Goal: Task Accomplishment & Management: Manage account settings

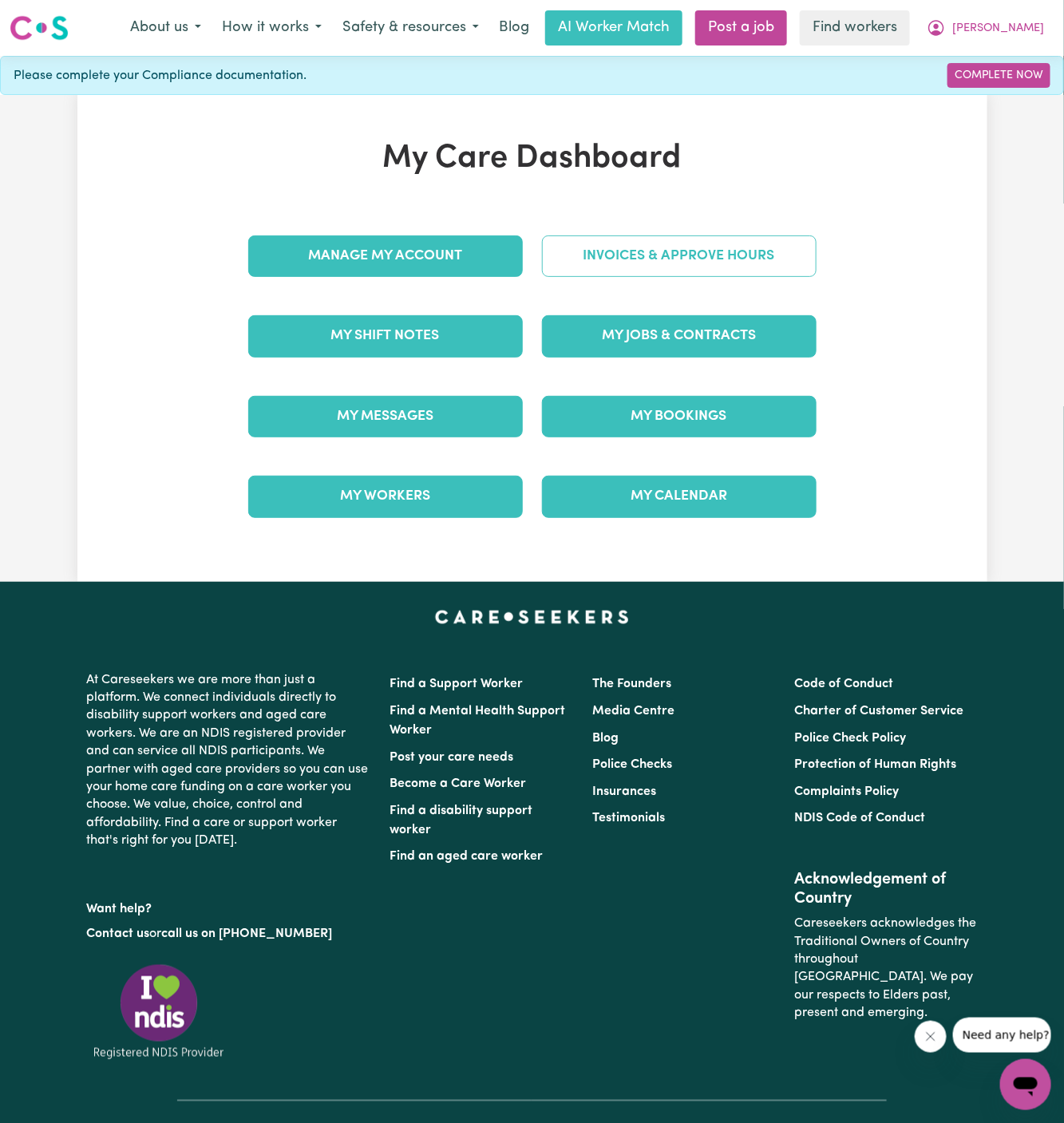
click at [708, 262] on link "Invoices & Approve Hours" at bounding box center [678, 257] width 275 height 42
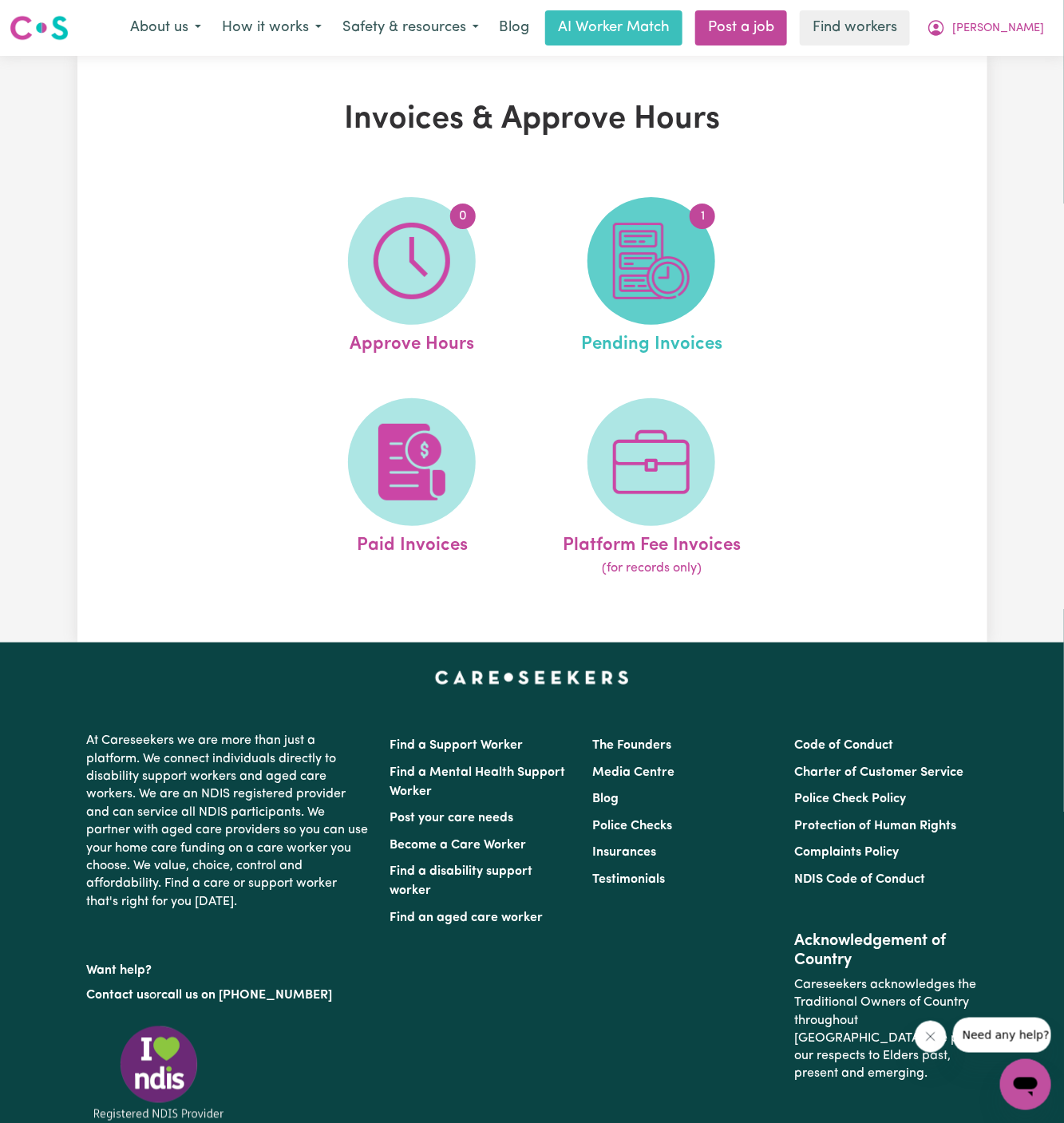
click at [674, 236] on img at bounding box center [651, 260] width 76 height 76
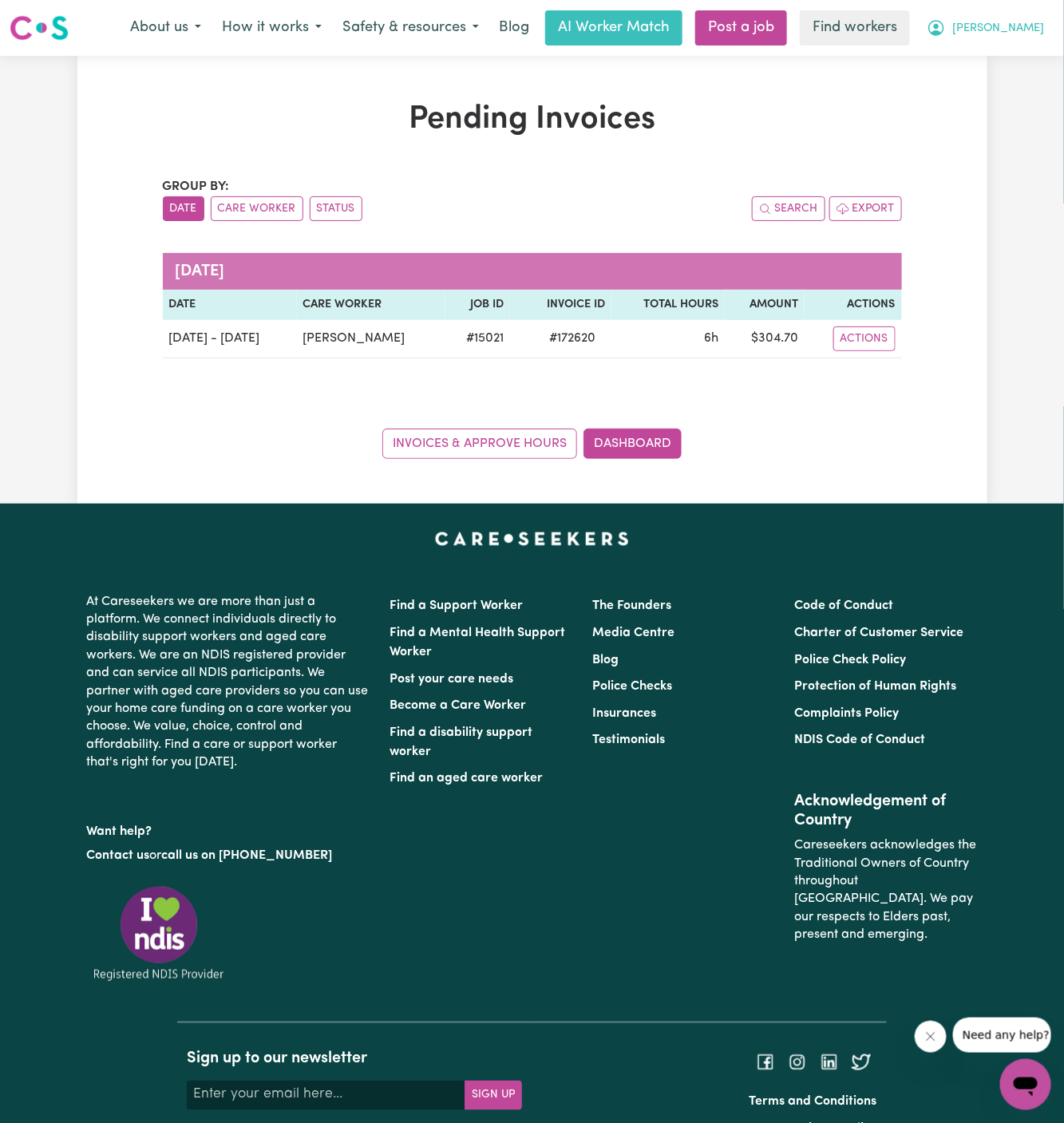
click at [1043, 24] on span "[PERSON_NAME]" at bounding box center [997, 28] width 92 height 17
click at [971, 82] on link "Logout" at bounding box center [990, 91] width 126 height 30
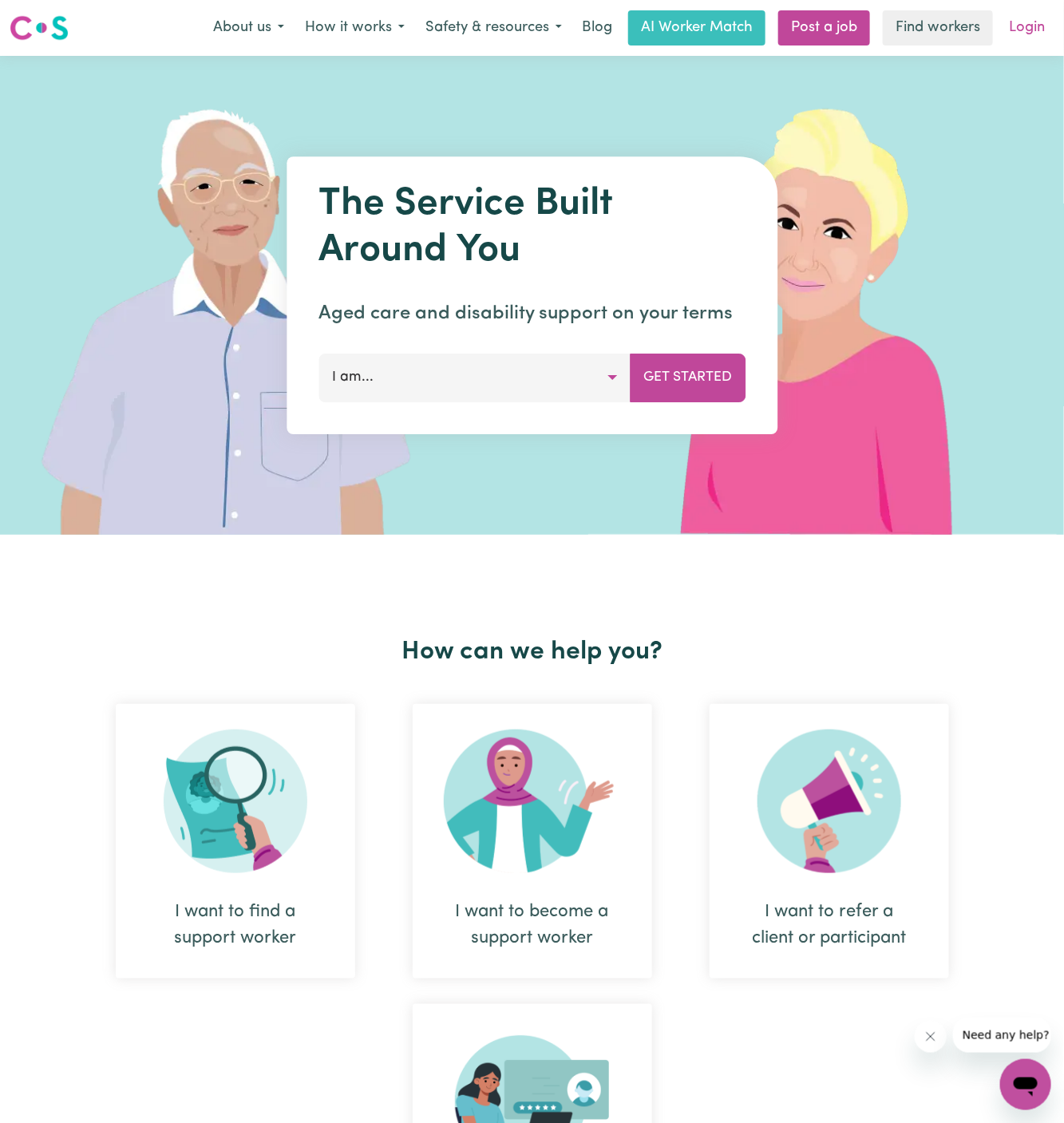
click at [1034, 26] on link "Login" at bounding box center [1026, 27] width 55 height 35
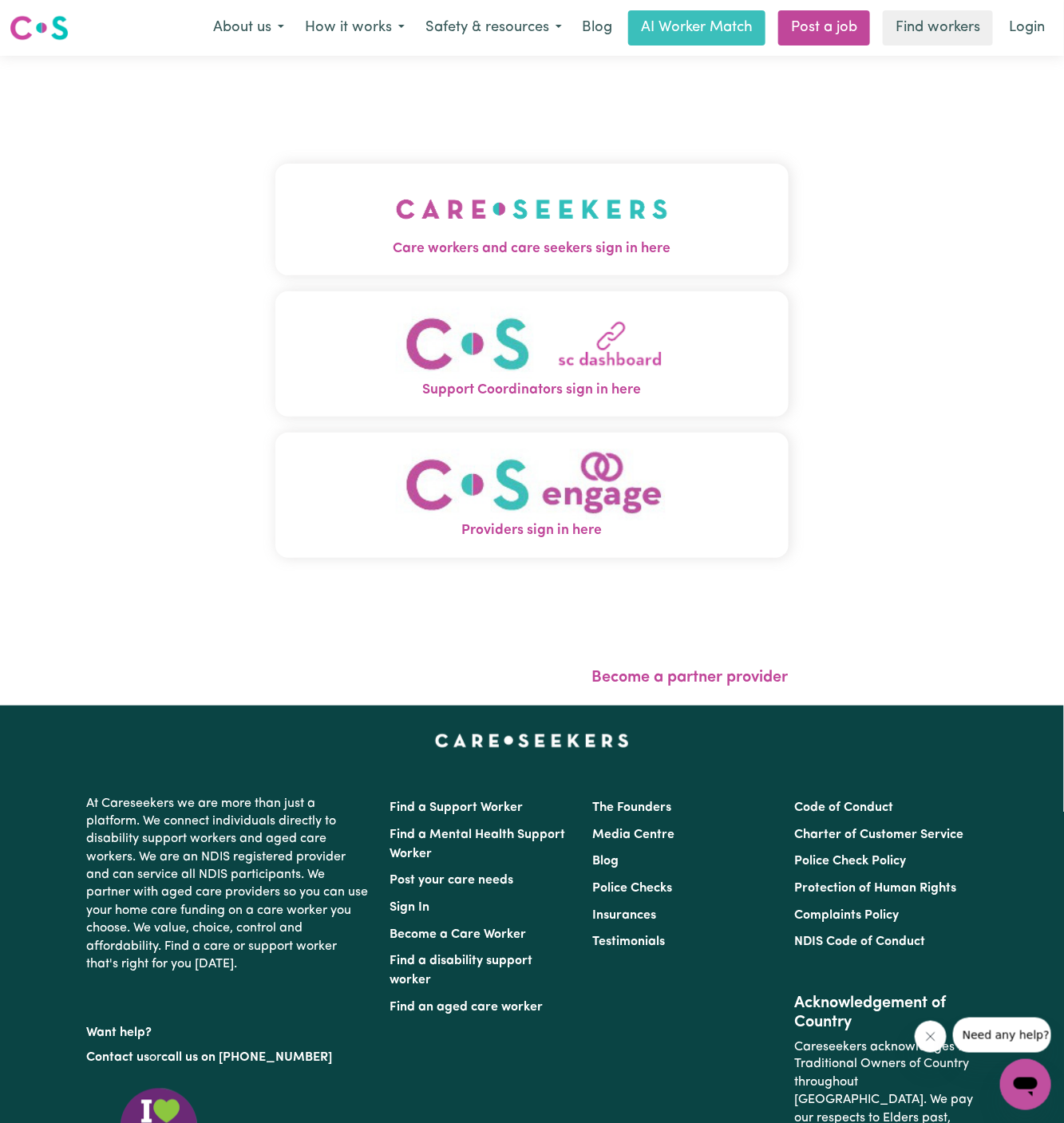
click at [395, 239] on span "Care workers and care seekers sign in here" at bounding box center [532, 249] width 513 height 21
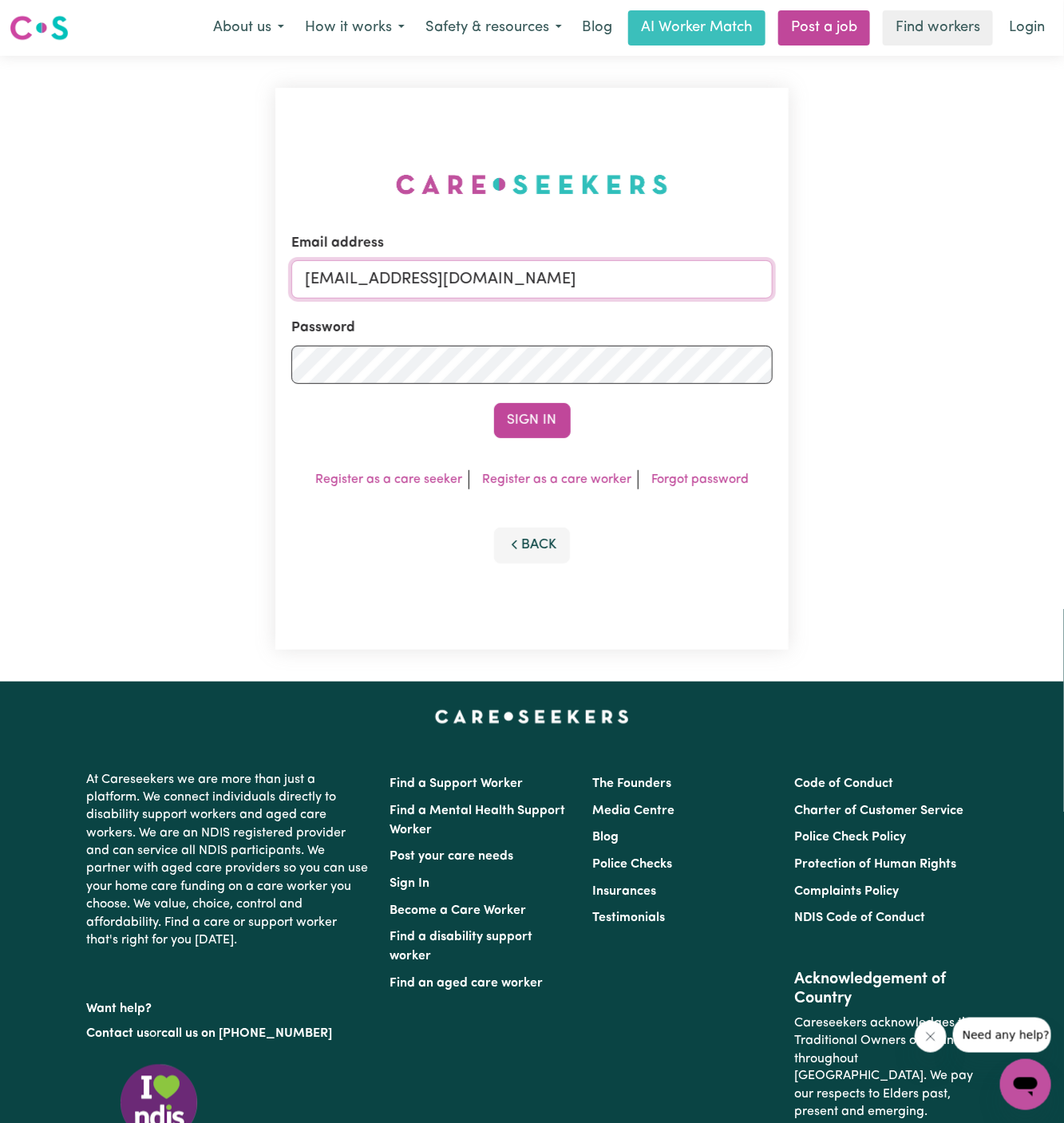
drag, startPoint x: 392, startPoint y: 281, endPoint x: 996, endPoint y: 280, distance: 604.0
click at [996, 280] on div "Email address [EMAIL_ADDRESS][DOMAIN_NAME] Password Sign In Register as a care …" at bounding box center [532, 369] width 1064 height 626
paste input "BibiArosaSpeeHCS"
type input "[EMAIL_ADDRESS][DOMAIN_NAME]"
click at [494, 403] on button "Sign In" at bounding box center [532, 420] width 76 height 35
